Goal: Register for event/course: Sign up to attend an event or enroll in a course

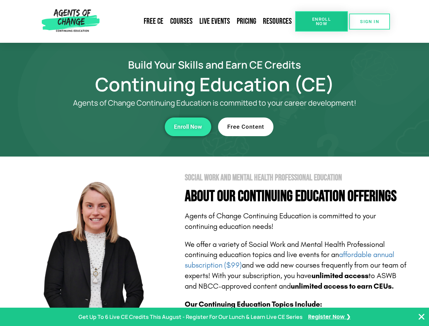
click at [214, 163] on section "Social Work and Mental Health Professional Education About Our Continuing Educa…" at bounding box center [214, 299] width 429 height 285
click at [321, 21] on span "Enroll Now" at bounding box center [321, 21] width 31 height 9
click at [370, 21] on span "SIGN IN" at bounding box center [369, 21] width 19 height 4
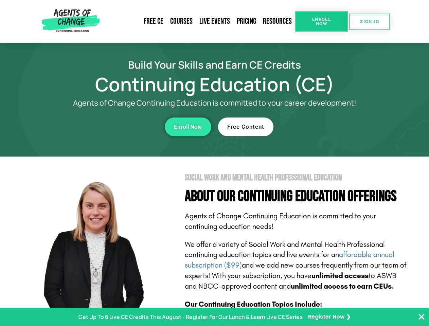
click at [118, 127] on div "Enroll Now" at bounding box center [117, 127] width 187 height 19
click at [188, 127] on span "Enroll Now" at bounding box center [188, 127] width 28 height 6
click at [312, 127] on div "Free Content" at bounding box center [311, 127] width 187 height 19
